Goal: Information Seeking & Learning: Find specific fact

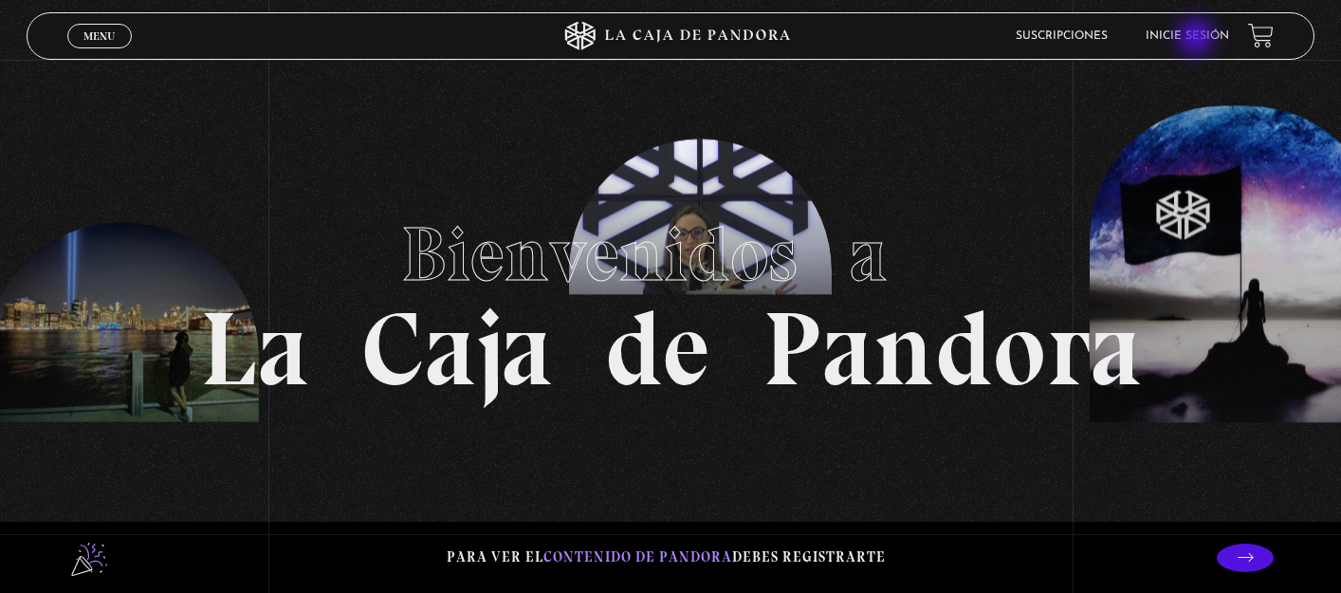
click at [1198, 38] on link "Inicie sesión" at bounding box center [1186, 35] width 83 height 11
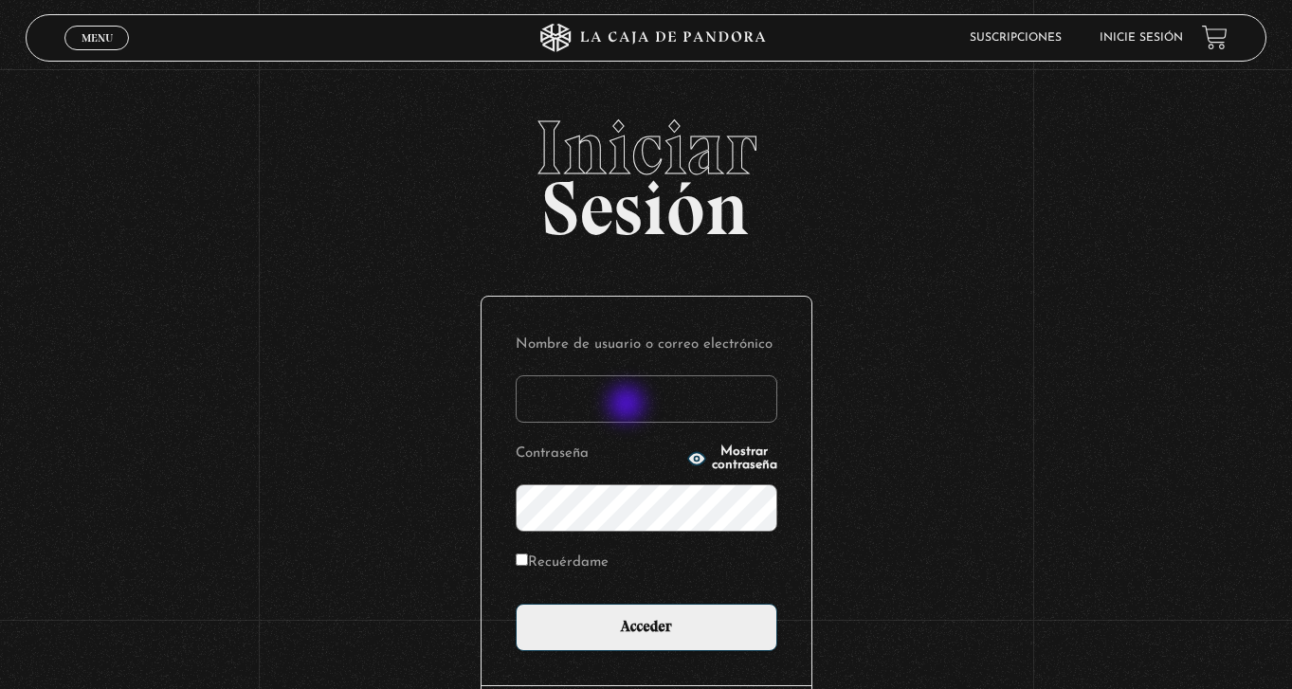
click at [629, 406] on input "Nombre de usuario o correo electrónico" at bounding box center [647, 398] width 262 height 47
type input "jsalasb.1976@gmail.com"
click at [516, 592] on input "Acceder" at bounding box center [647, 627] width 262 height 47
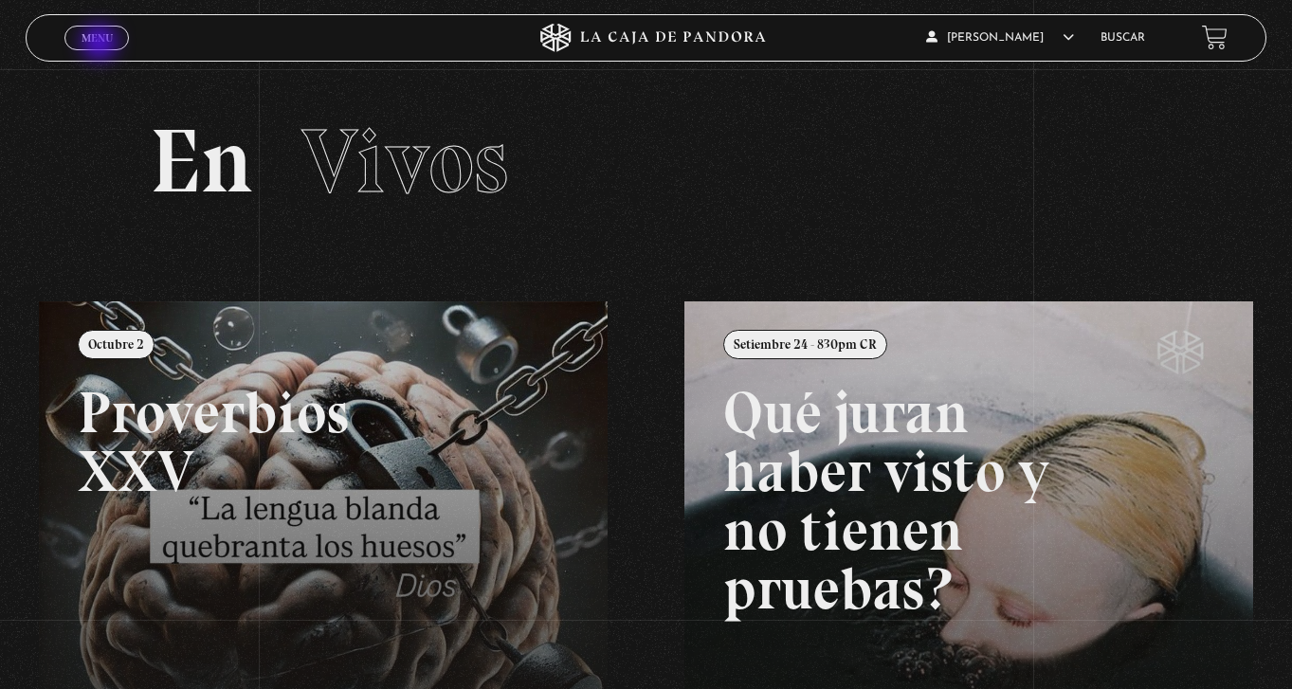
click at [101, 45] on link "Menu Cerrar" at bounding box center [96, 38] width 64 height 25
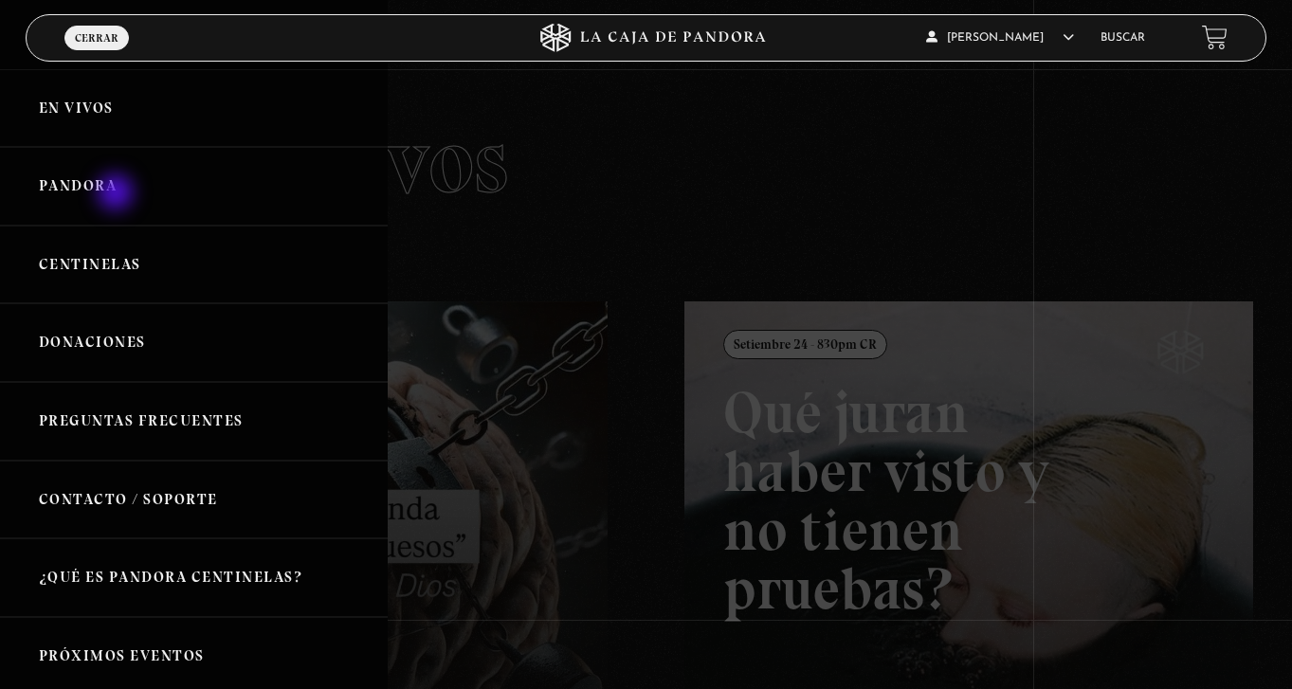
click at [118, 194] on link "Pandora" at bounding box center [194, 186] width 388 height 79
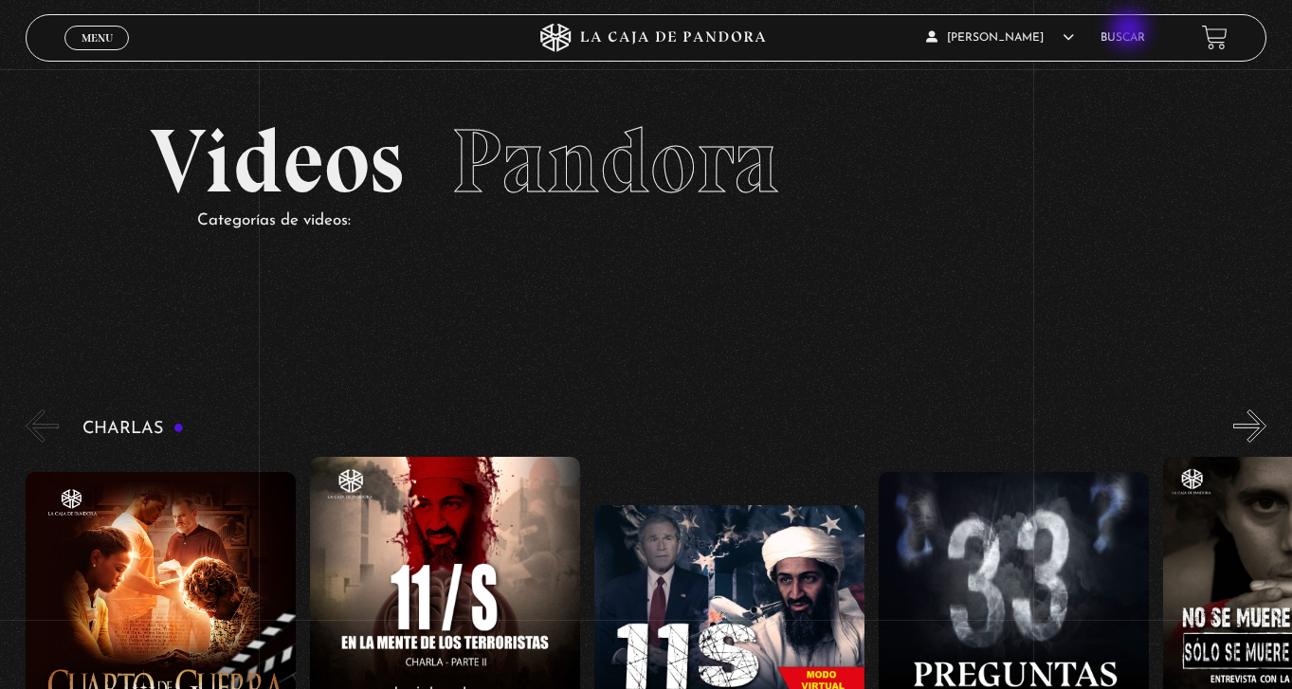
click at [1131, 31] on li "Buscar" at bounding box center [1123, 37] width 45 height 29
click at [1140, 37] on link "Buscar" at bounding box center [1123, 37] width 45 height 11
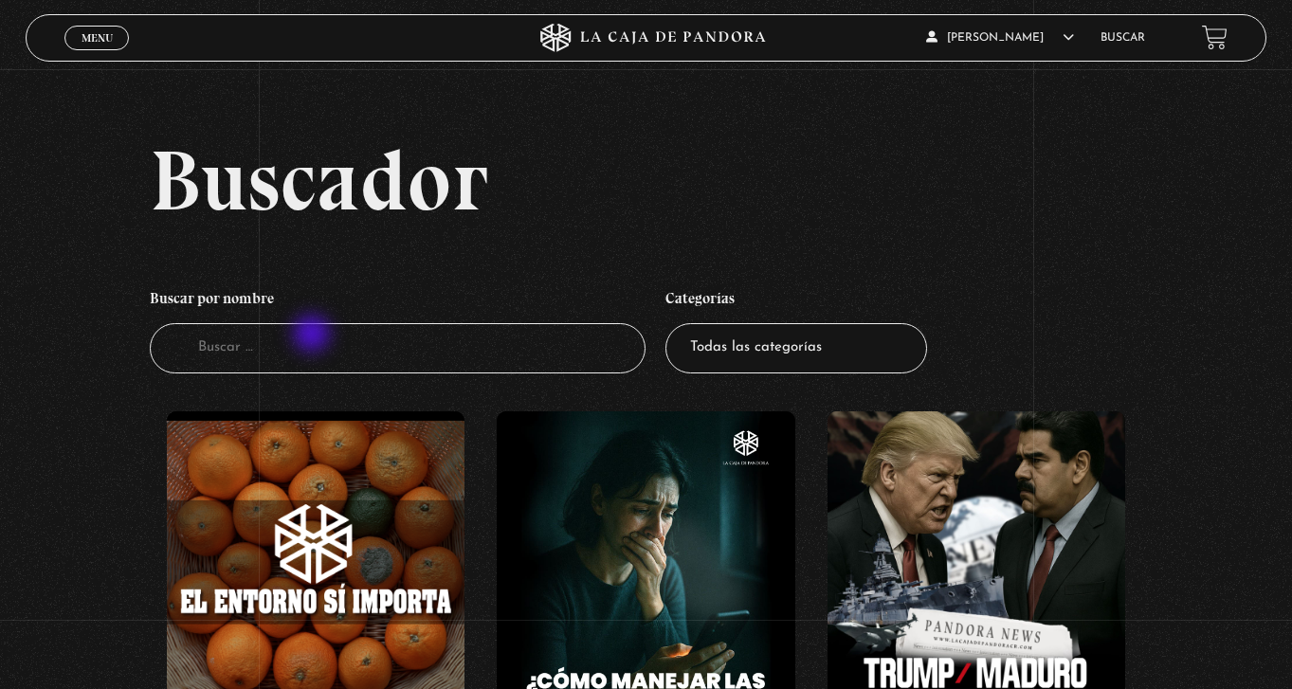
click at [314, 336] on input "Buscador" at bounding box center [398, 348] width 496 height 50
type input "quie"
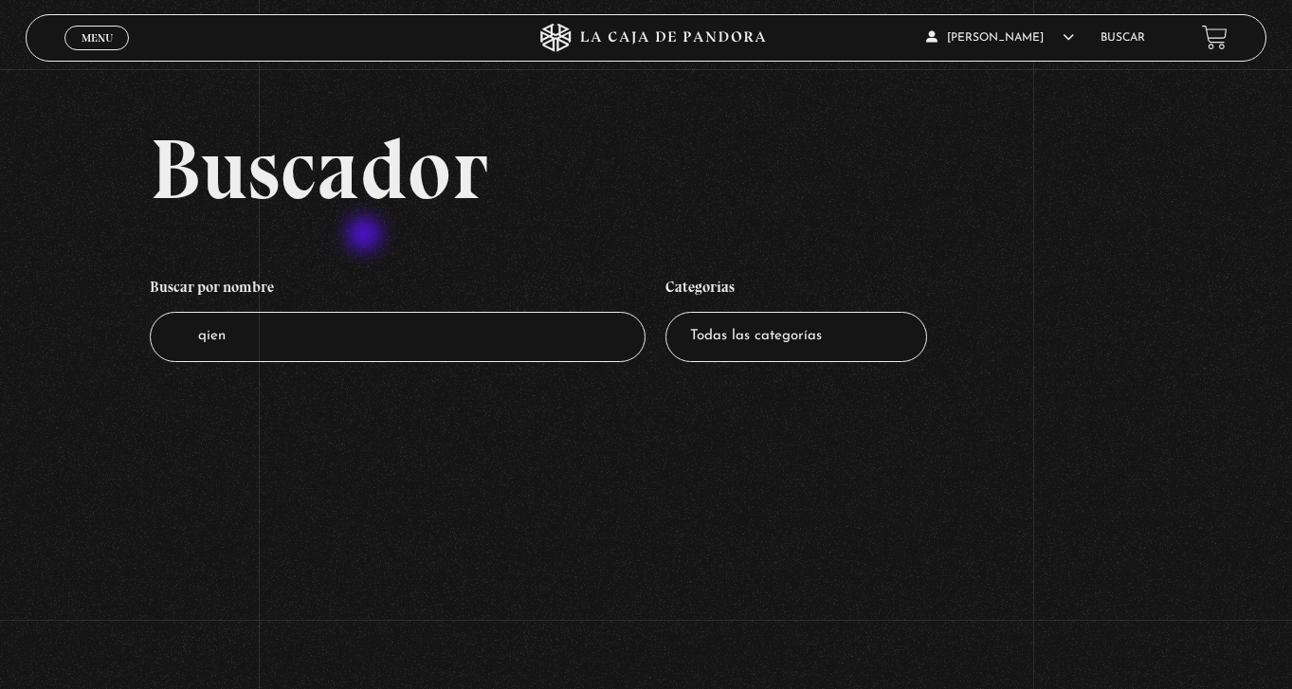
scroll to position [6, 0]
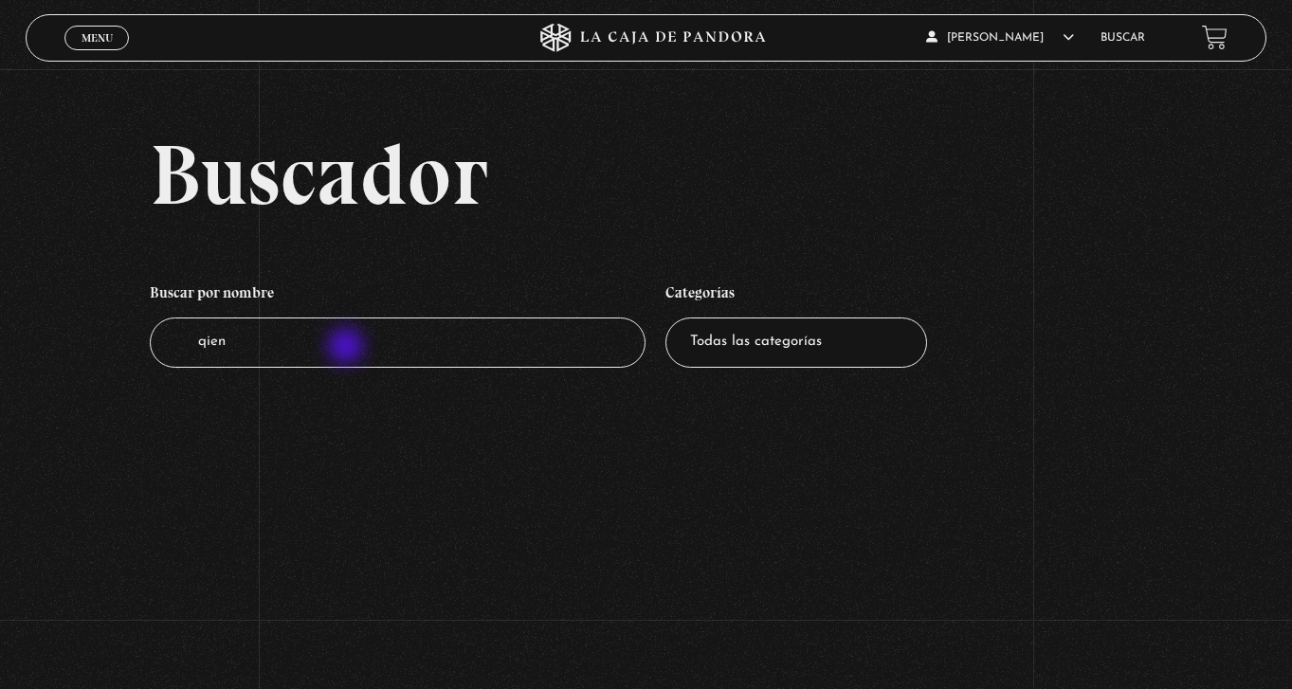
click at [348, 348] on input "qien" at bounding box center [398, 343] width 496 height 50
type input "quien conoce"
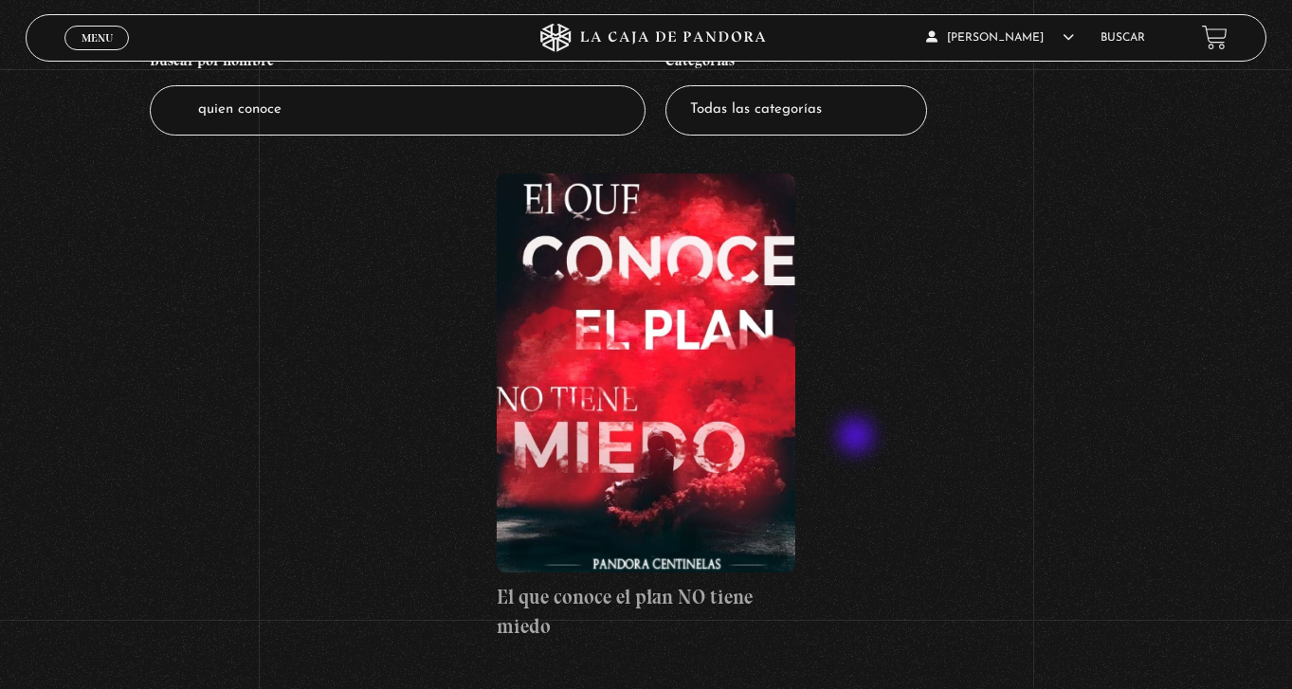
scroll to position [284, 0]
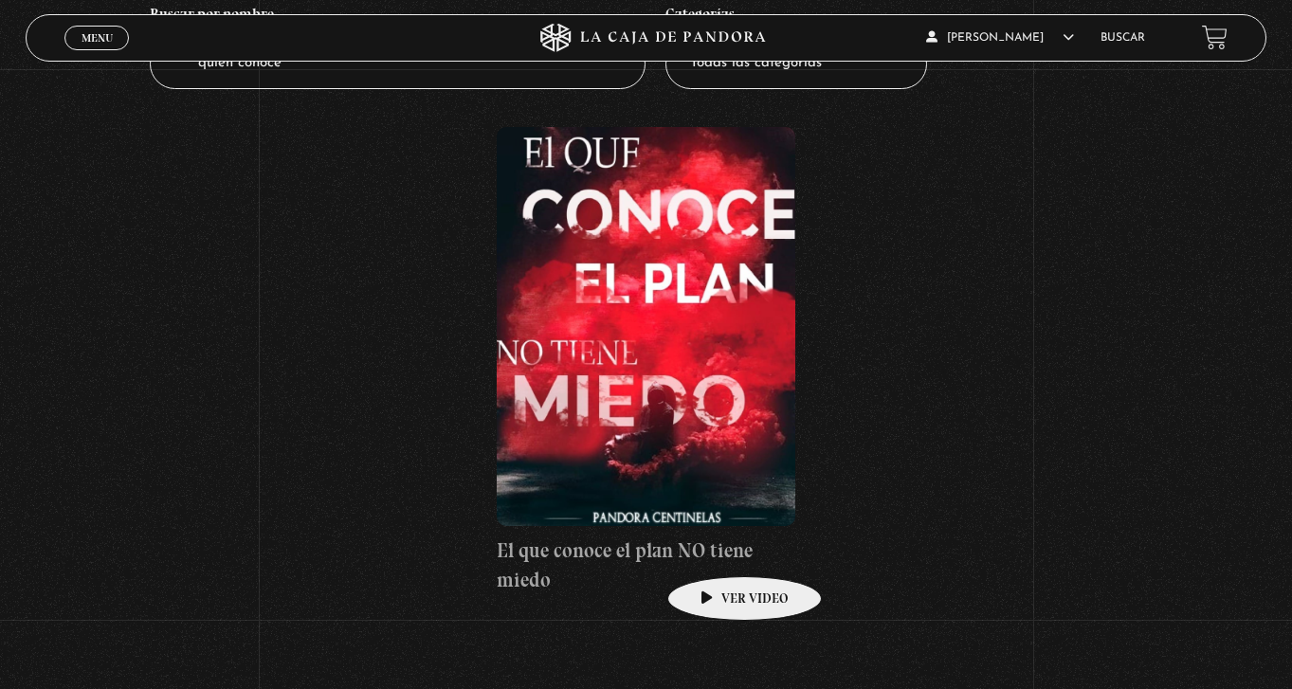
click at [715, 548] on h4 "El que conoce el plan NO tiene miedo" at bounding box center [646, 566] width 298 height 60
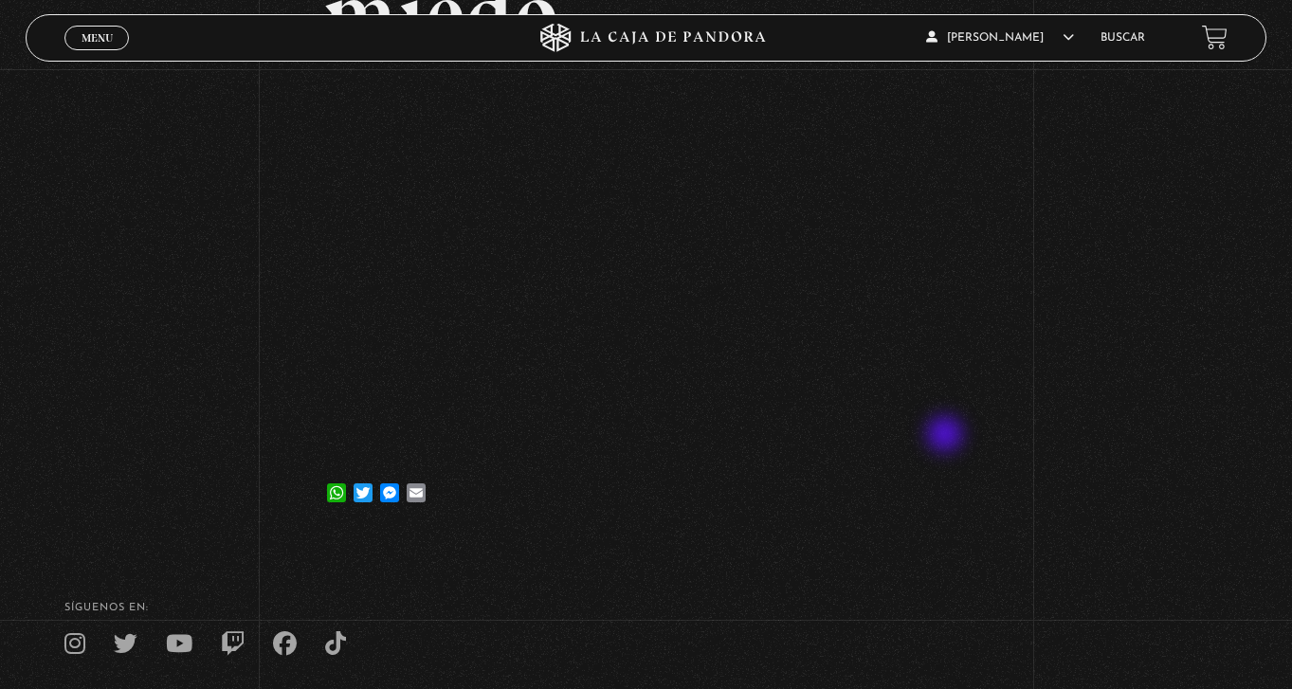
scroll to position [284, 0]
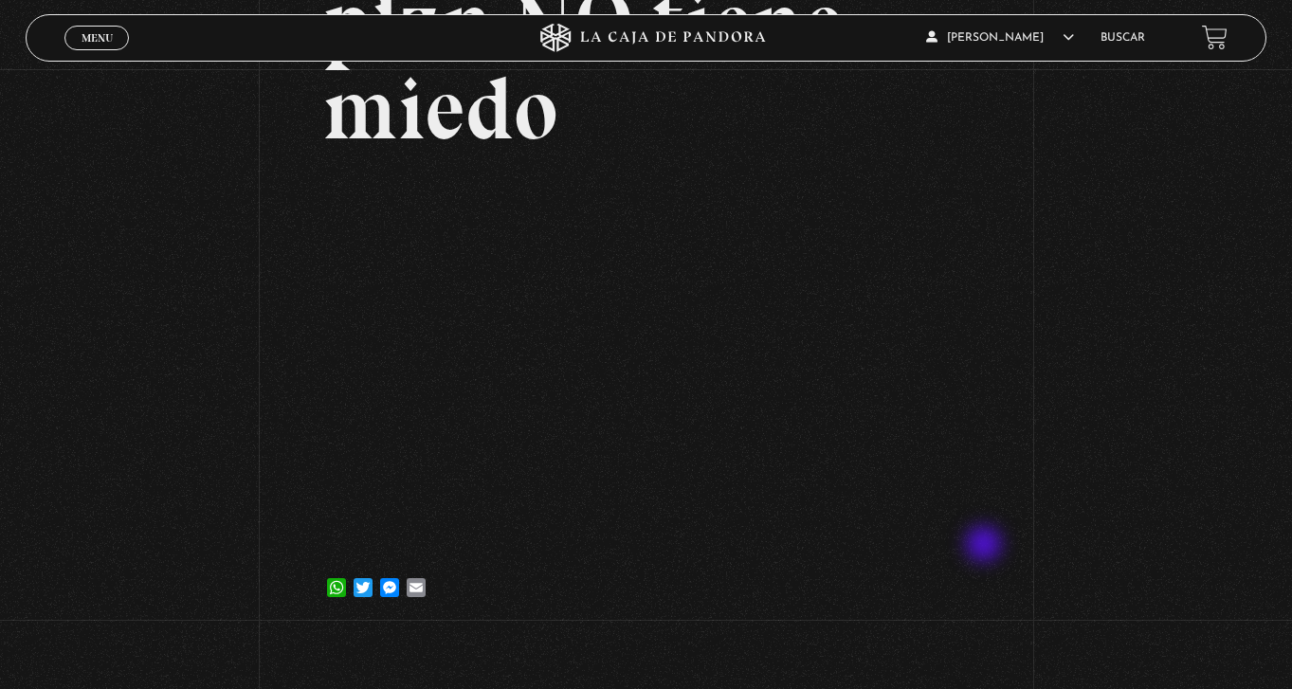
click at [986, 546] on div "Volver [DATE] El que conoce el plan NO tiene miedo WhatsApp Twitter Messenger E…" at bounding box center [646, 208] width 1292 height 847
click at [1082, 547] on div "Volver [DATE] El que conoce el plan NO tiene miedo WhatsApp Twitter Messenger E…" at bounding box center [646, 208] width 1292 height 847
